Goal: Task Accomplishment & Management: Use online tool/utility

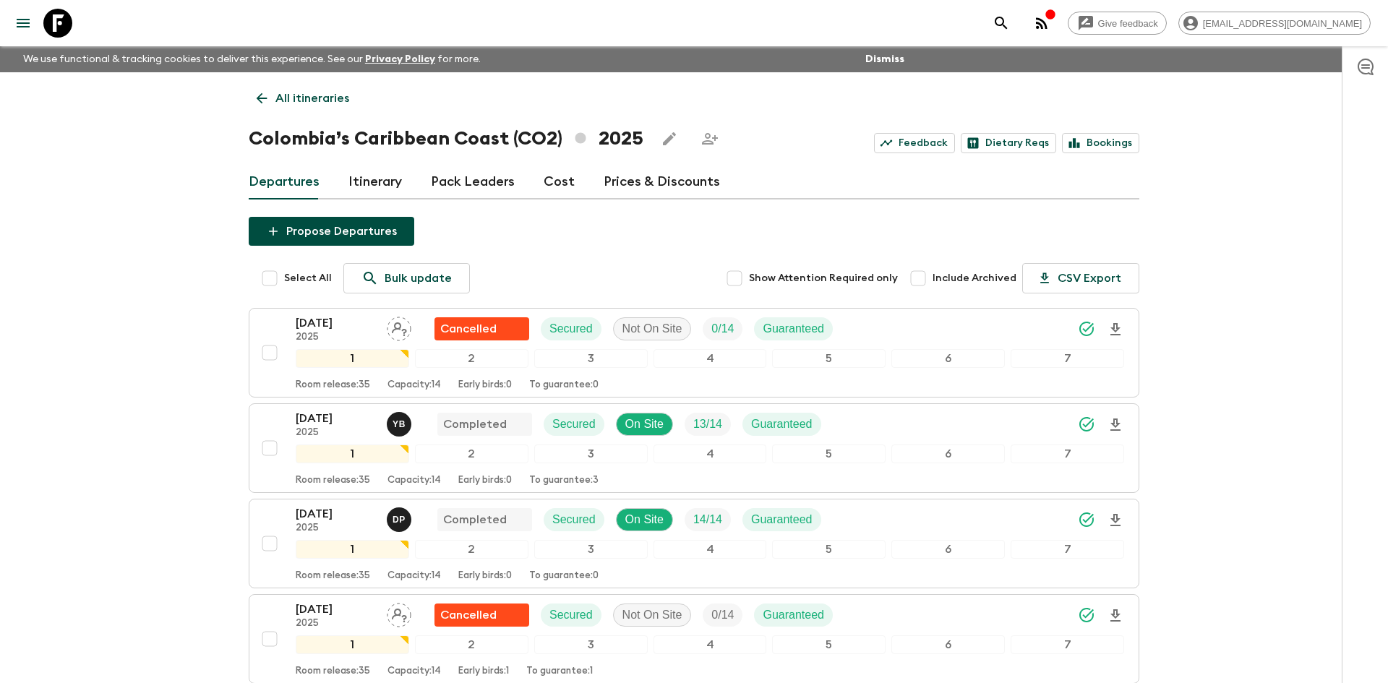
click at [265, 98] on icon at bounding box center [262, 98] width 11 height 11
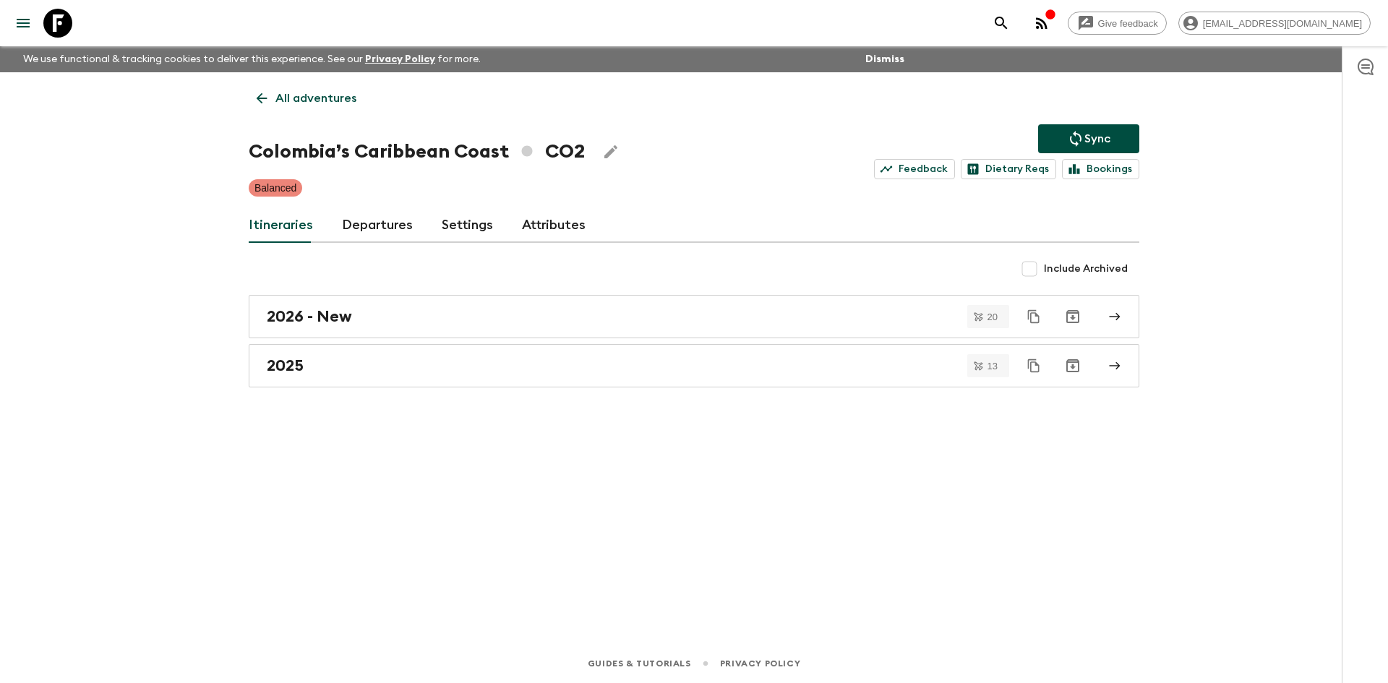
click at [281, 98] on p "All adventures" at bounding box center [315, 98] width 81 height 17
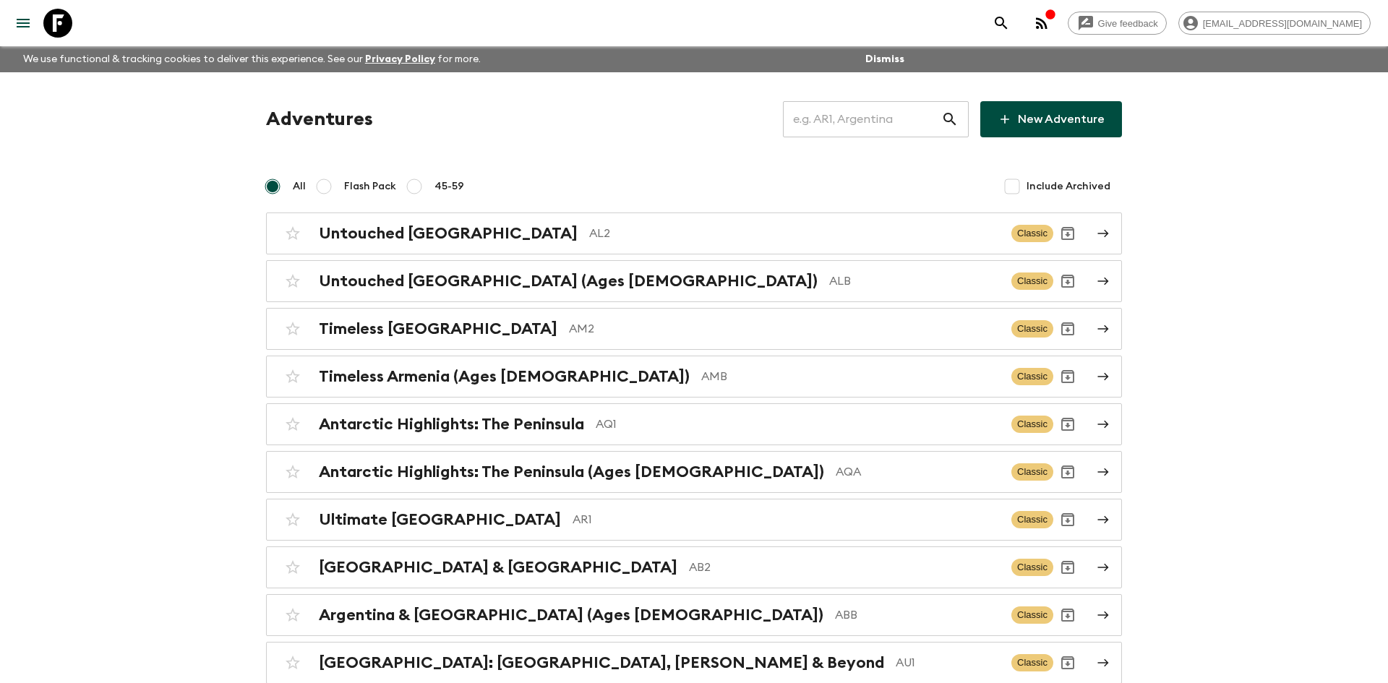
click at [810, 117] on input "text" at bounding box center [862, 119] width 158 height 40
type input "in3"
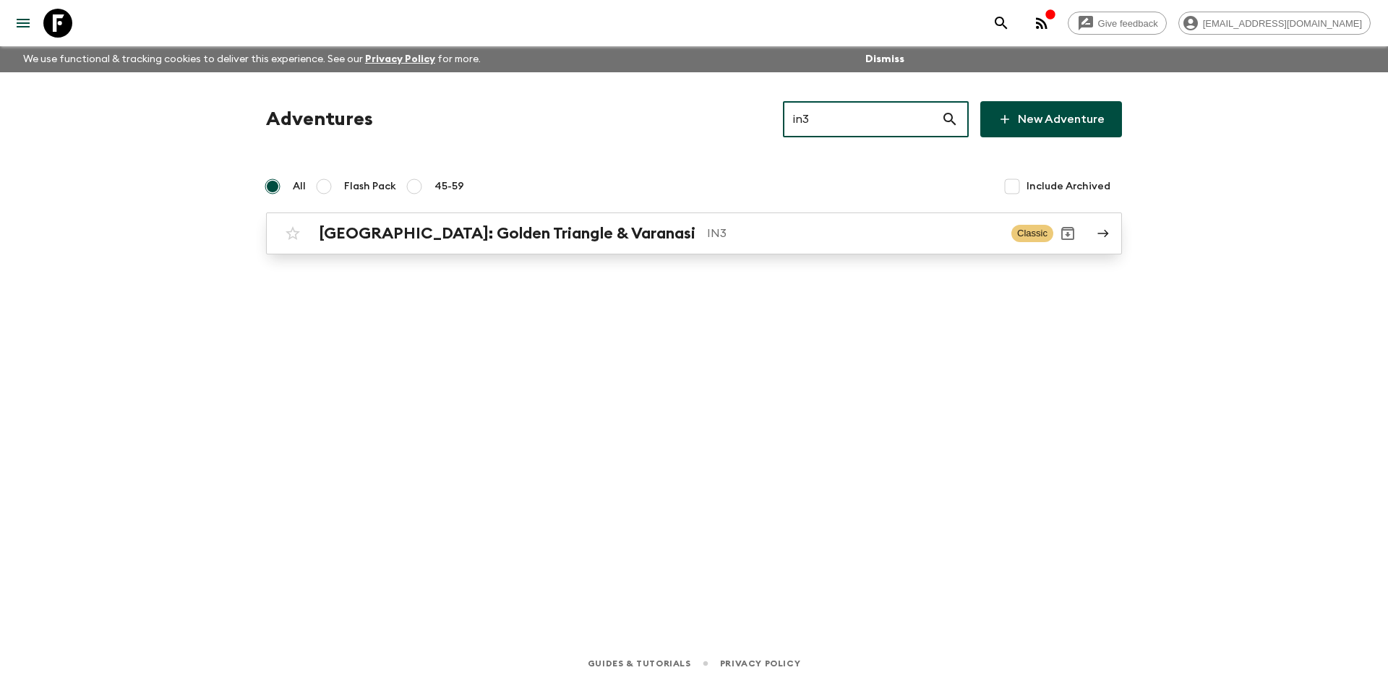
click at [495, 225] on h2 "[GEOGRAPHIC_DATA]: Golden Triangle & Varanasi" at bounding box center [507, 233] width 377 height 19
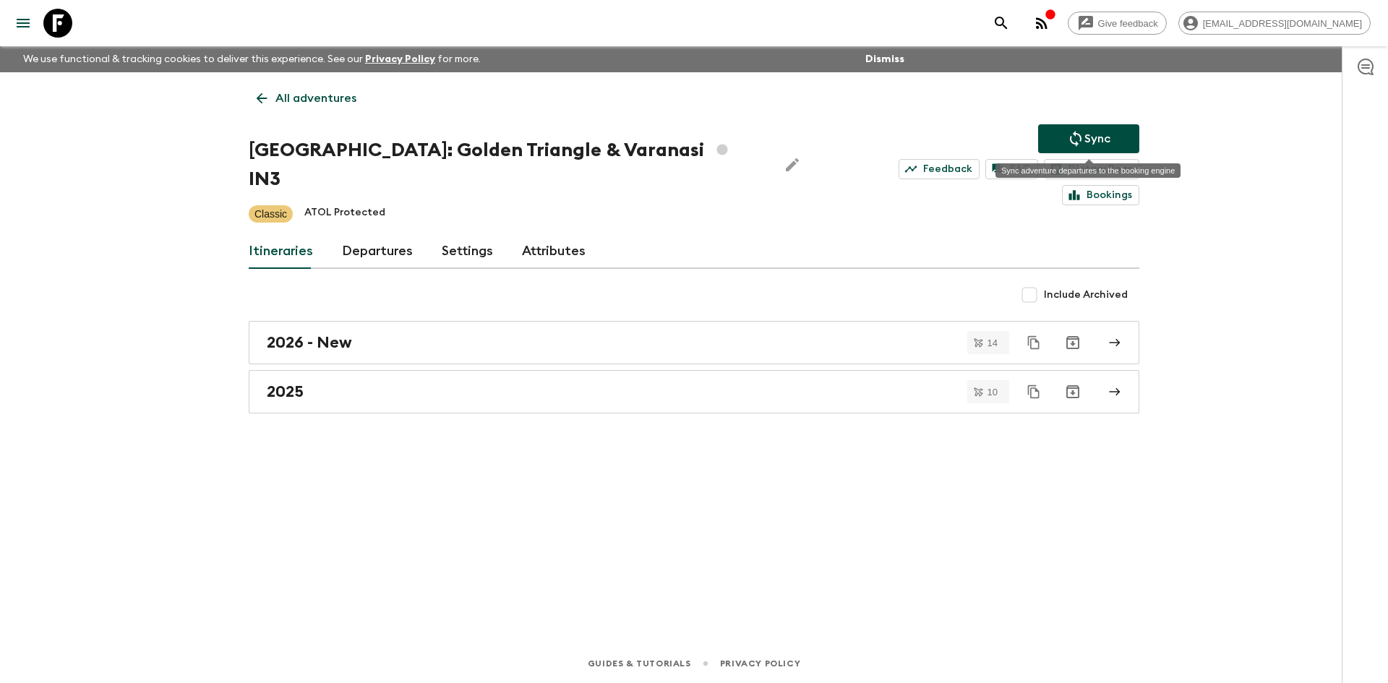
click at [1087, 131] on p "Sync" at bounding box center [1097, 138] width 26 height 17
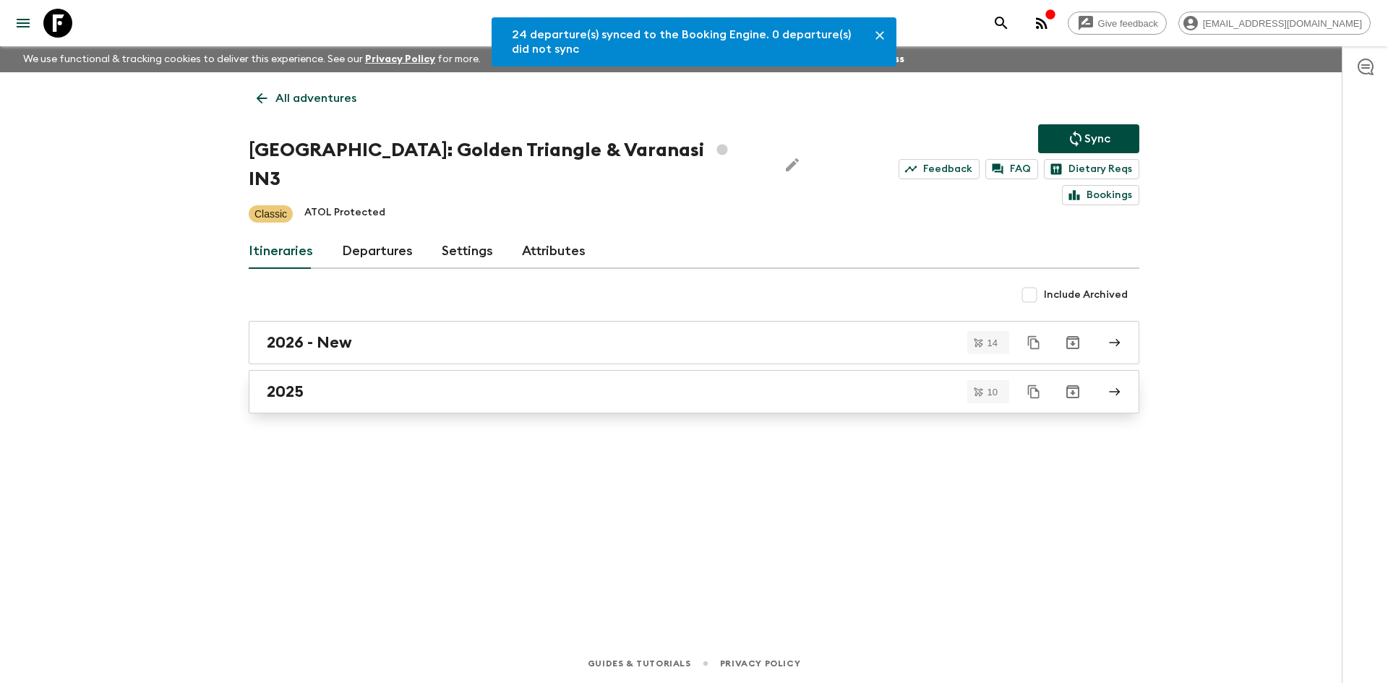
click at [358, 382] on div "2025" at bounding box center [680, 391] width 827 height 19
